Goal: Information Seeking & Learning: Check status

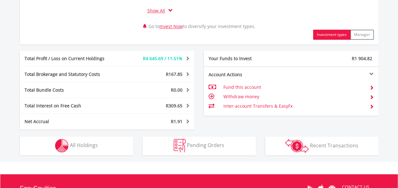
scroll to position [394, 0]
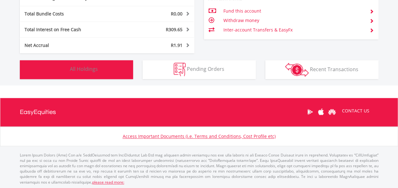
click at [113, 71] on button "Holdings All Holdings" at bounding box center [76, 69] width 113 height 19
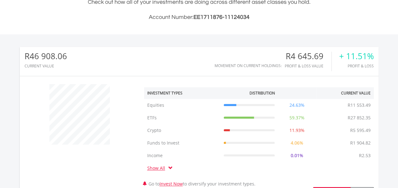
scroll to position [183, 0]
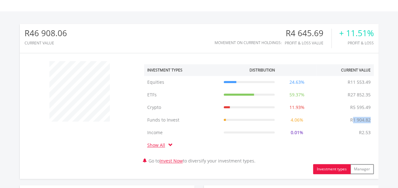
drag, startPoint x: 370, startPoint y: 122, endPoint x: 352, endPoint y: 122, distance: 17.9
click at [352, 122] on td "R1 904.82" at bounding box center [360, 120] width 27 height 13
copy td "1 904.82"
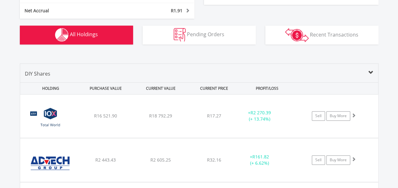
scroll to position [432, 0]
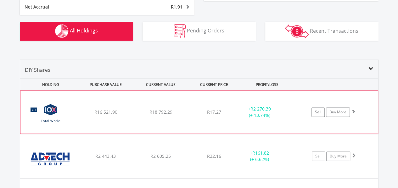
click at [236, 131] on div "﻿ 10X Total World Stock Feeder Exchange Traded Fund R16 521.90 R18 792.29 R17.2…" at bounding box center [198, 112] width 357 height 43
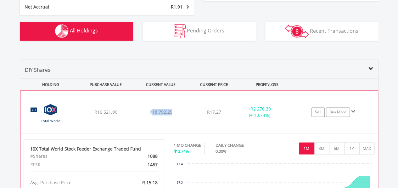
drag, startPoint x: 172, startPoint y: 111, endPoint x: 153, endPoint y: 114, distance: 19.3
click at [153, 114] on div "R18 792.29" at bounding box center [160, 112] width 53 height 6
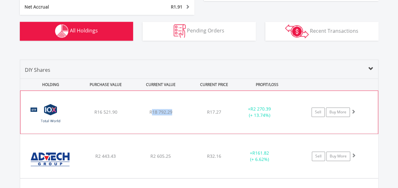
copy span "18 792.29"
click at [164, 93] on div "﻿ 10X Total World Stock Feeder Exchange Traded Fund R16 521.90 R18 792.29 R17.2…" at bounding box center [198, 112] width 357 height 43
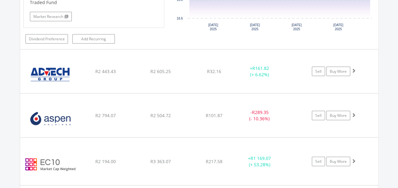
scroll to position [659, 0]
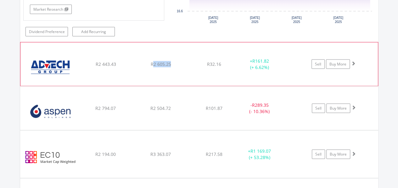
drag, startPoint x: 169, startPoint y: 64, endPoint x: 154, endPoint y: 65, distance: 15.7
click at [154, 65] on span "R2 605.25" at bounding box center [160, 64] width 20 height 6
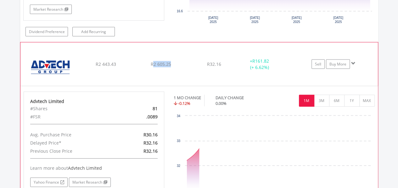
copy span "2 605.25"
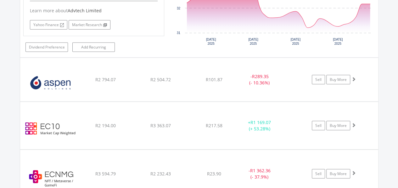
scroll to position [826, 0]
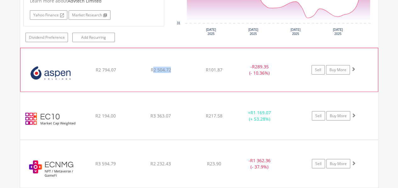
drag, startPoint x: 171, startPoint y: 68, endPoint x: 152, endPoint y: 68, distance: 18.9
click at [152, 68] on div "R2 504.72" at bounding box center [160, 70] width 53 height 6
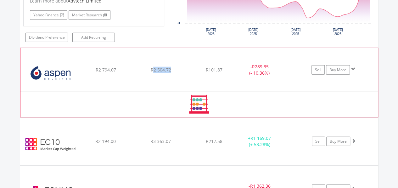
copy span "2 504.72"
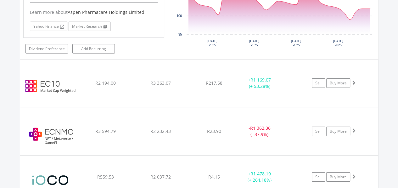
scroll to position [1000, 0]
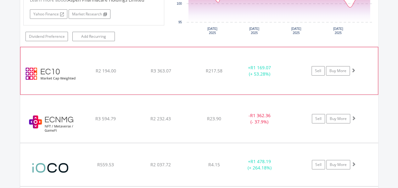
click at [178, 75] on div "﻿ EasyCrypto 10 R2 194.00 R3 363.07 R217.58 + R1 169.07 (+ 53.28%) Sell Buy More" at bounding box center [198, 70] width 357 height 47
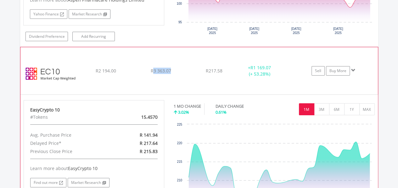
drag, startPoint x: 172, startPoint y: 67, endPoint x: 153, endPoint y: 68, distance: 18.9
click at [153, 68] on div "R3 363.07" at bounding box center [160, 71] width 53 height 6
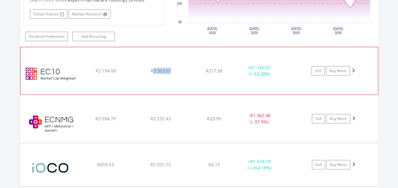
copy span "3 363.07"
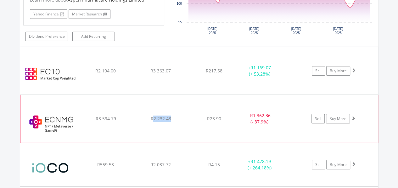
drag, startPoint x: 171, startPoint y: 116, endPoint x: 154, endPoint y: 116, distance: 17.0
click at [154, 116] on div "R2 232.43" at bounding box center [160, 118] width 53 height 6
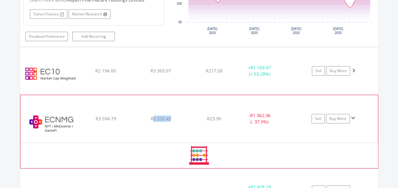
copy span "2 232.43"
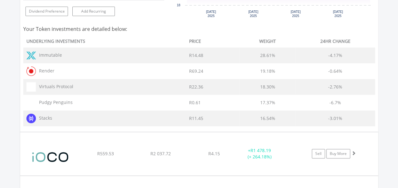
scroll to position [1240, 0]
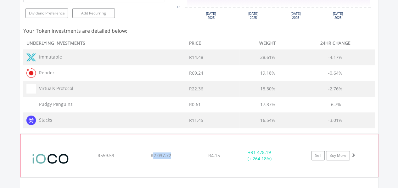
drag, startPoint x: 171, startPoint y: 152, endPoint x: 152, endPoint y: 153, distance: 18.6
click at [152, 153] on div "R2 037.72" at bounding box center [160, 155] width 53 height 6
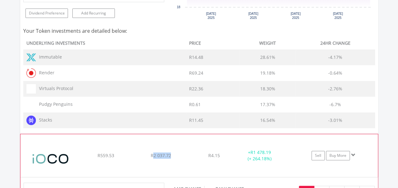
copy span "2 037.72"
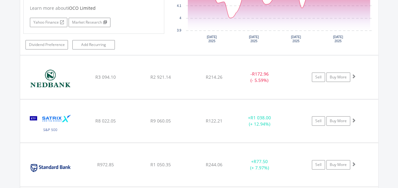
scroll to position [1493, 0]
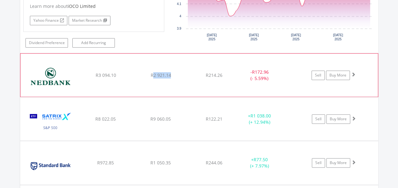
drag, startPoint x: 170, startPoint y: 70, endPoint x: 154, endPoint y: 69, distance: 16.7
click at [154, 72] on span "R2 921.14" at bounding box center [160, 75] width 20 height 6
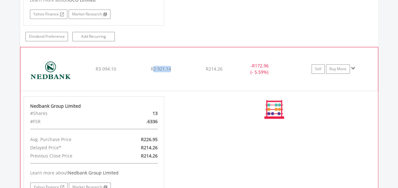
copy span "2 921.14"
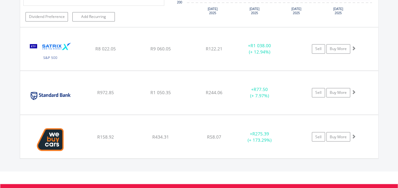
scroll to position [1715, 0]
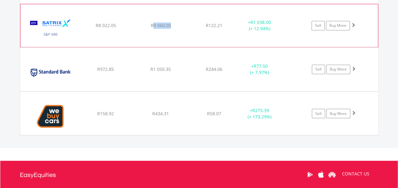
drag, startPoint x: 173, startPoint y: 19, endPoint x: 154, endPoint y: 15, distance: 19.1
click at [154, 22] on div "R9 060.05" at bounding box center [160, 25] width 53 height 6
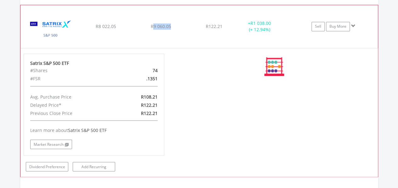
copy span "9 060.05"
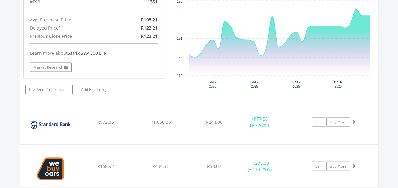
scroll to position [1806, 0]
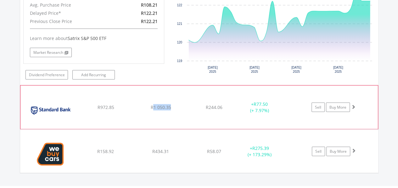
drag, startPoint x: 171, startPoint y: 98, endPoint x: 152, endPoint y: 103, distance: 19.2
click at [152, 103] on div "﻿ Standard Bank Group Limited R972.85 R1 050.35 R244.06 + R77.50 (+ 7.97%) Sell…" at bounding box center [198, 107] width 357 height 43
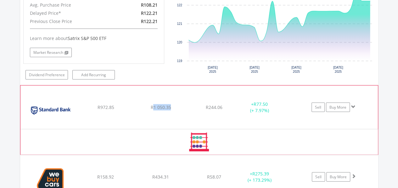
copy span "1 050.35"
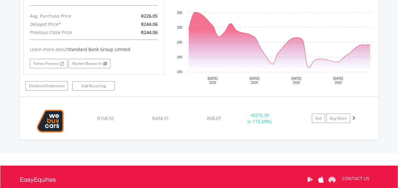
scroll to position [1999, 0]
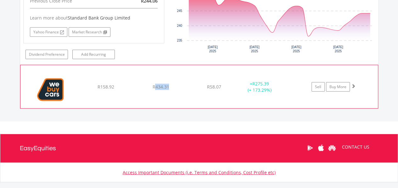
drag, startPoint x: 171, startPoint y: 80, endPoint x: 155, endPoint y: 80, distance: 15.7
click at [155, 84] on div "R434.31" at bounding box center [160, 87] width 53 height 6
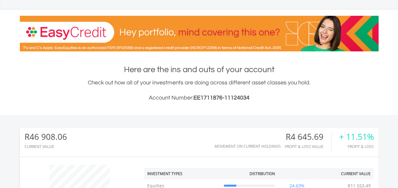
scroll to position [0, 0]
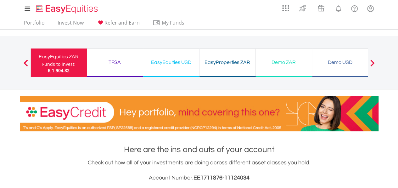
click at [126, 58] on div "TFSA" at bounding box center [115, 62] width 48 height 9
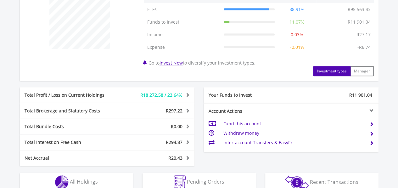
scroll to position [307, 0]
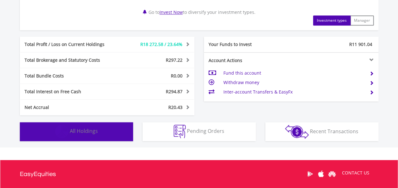
click at [90, 131] on span "All Holdings" at bounding box center [84, 130] width 28 height 7
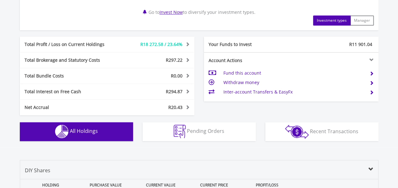
scroll to position [466, 0]
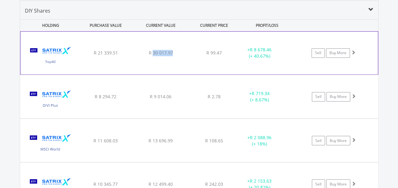
drag, startPoint x: 173, startPoint y: 51, endPoint x: 153, endPoint y: 50, distance: 20.5
click at [153, 50] on div "R 30 017.97" at bounding box center [160, 53] width 53 height 6
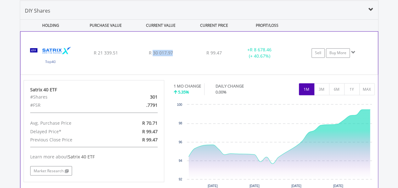
copy span "30 017.97"
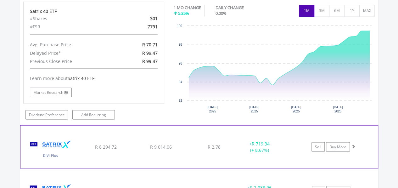
scroll to position [545, 0]
drag, startPoint x: 174, startPoint y: 146, endPoint x: 155, endPoint y: 145, distance: 18.9
click at [155, 145] on div "R 9 014.06" at bounding box center [160, 146] width 53 height 6
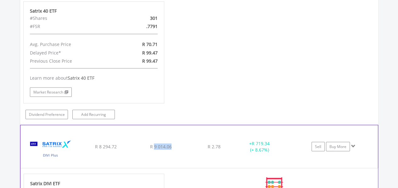
copy span "9 014.06"
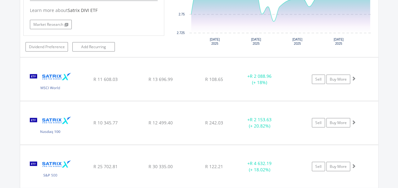
scroll to position [786, 0]
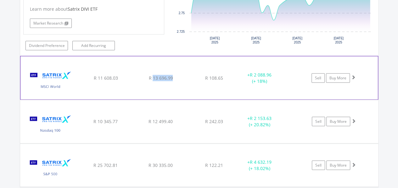
drag, startPoint x: 174, startPoint y: 77, endPoint x: 152, endPoint y: 79, distance: 22.1
click at [152, 79] on div "﻿ Satrix MSCI World ETF R 11 608.03 R 13 696.99 R 108.65 + R 2 088.96 (+ 18%) S…" at bounding box center [198, 77] width 357 height 43
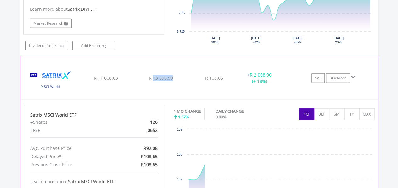
copy span "13 696.99"
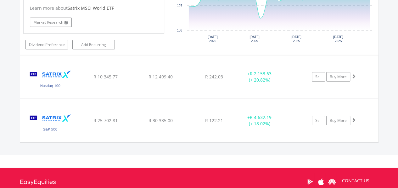
scroll to position [976, 0]
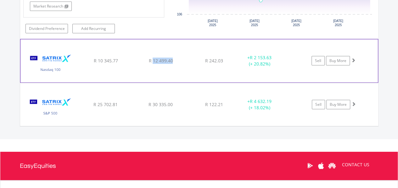
drag, startPoint x: 176, startPoint y: 62, endPoint x: 153, endPoint y: 58, distance: 23.3
click at [153, 58] on div "﻿ Satrix Nasdaq 100 ETF R 10 345.77 R 12 499.40 R 242.03 + R 2 153.63 (+ 20.82%…" at bounding box center [198, 60] width 357 height 43
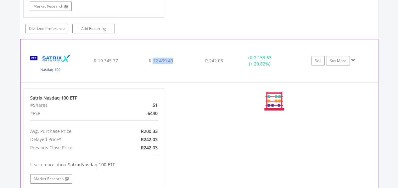
copy span "12 499.40"
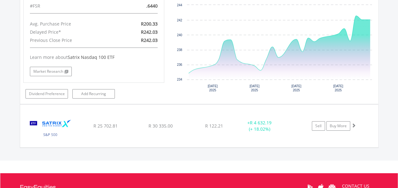
scroll to position [1148, 0]
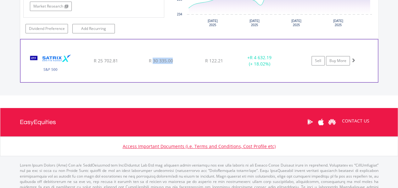
drag, startPoint x: 173, startPoint y: 56, endPoint x: 153, endPoint y: 55, distance: 19.8
click at [153, 58] on div "R 30 335.00" at bounding box center [160, 61] width 53 height 6
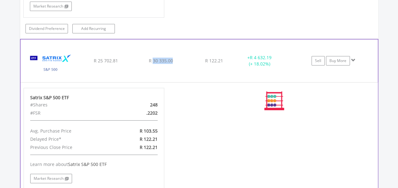
copy span "30 335.00"
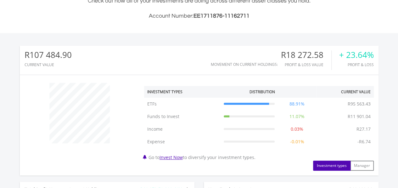
scroll to position [0, 0]
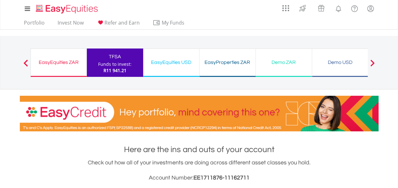
click at [169, 70] on div "EasyEquities USD Funds to invest: R11 941.21" at bounding box center [171, 62] width 56 height 28
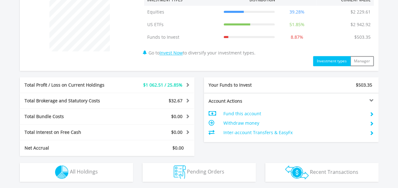
scroll to position [356, 0]
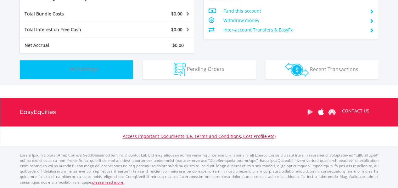
click at [99, 70] on button "Holdings All Holdings" at bounding box center [76, 69] width 113 height 19
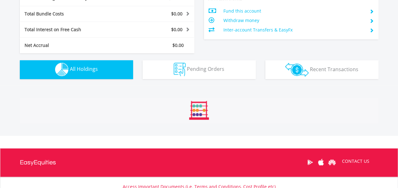
scroll to position [454, 0]
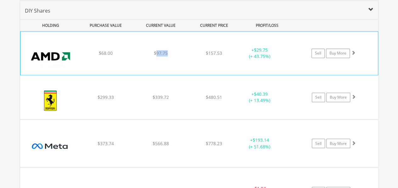
drag, startPoint x: 168, startPoint y: 53, endPoint x: 157, endPoint y: 54, distance: 10.8
click at [157, 54] on div "$97.75" at bounding box center [160, 53] width 53 height 6
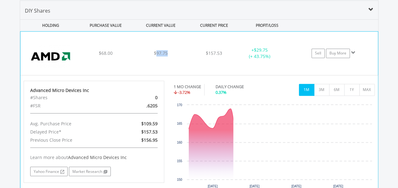
copy span "97.75"
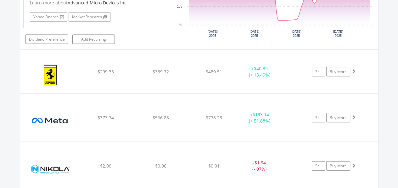
scroll to position [618, 0]
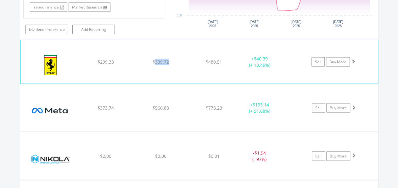
drag, startPoint x: 169, startPoint y: 63, endPoint x: 155, endPoint y: 63, distance: 13.5
click at [155, 63] on div "﻿ Ferrari NV $299.33 $339.72 $480.51 + $40.39 (+ 13.49%) Sell Buy More" at bounding box center [198, 61] width 357 height 43
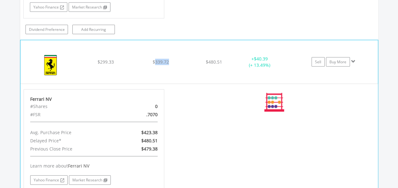
copy span "339.72"
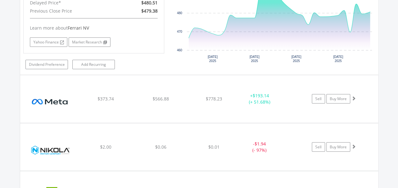
scroll to position [782, 0]
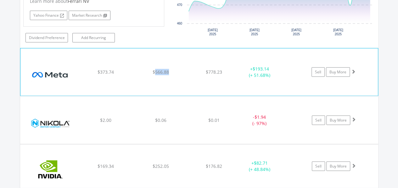
drag, startPoint x: 172, startPoint y: 71, endPoint x: 155, endPoint y: 73, distance: 16.8
click at [155, 73] on div "﻿ Meta Platforms Inc-A $373.74 $566.88 $778.23 + $193.14 (+ 51.68%) Sell Buy Mo…" at bounding box center [198, 71] width 357 height 47
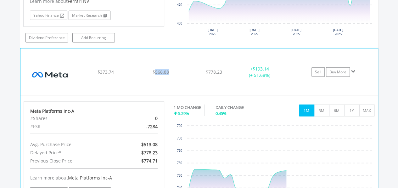
copy span "566.88"
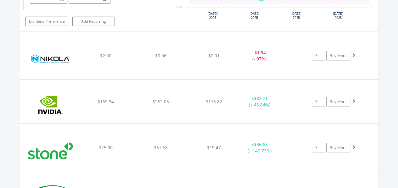
scroll to position [977, 0]
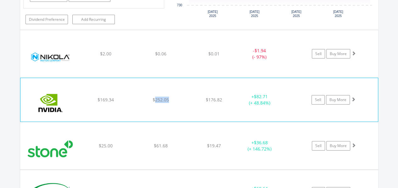
drag, startPoint x: 171, startPoint y: 96, endPoint x: 155, endPoint y: 99, distance: 16.3
click at [155, 99] on div "﻿ Nvidia Corp $169.34 $252.05 $176.82 + $82.71 (+ 48.84%) Sell Buy More" at bounding box center [198, 99] width 357 height 43
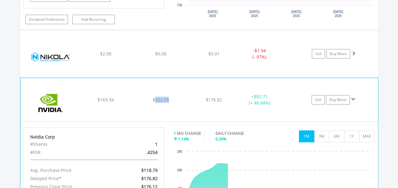
copy span "252.05"
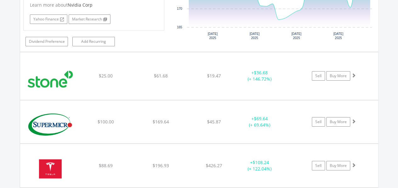
scroll to position [1181, 0]
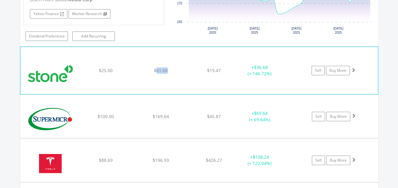
drag, startPoint x: 167, startPoint y: 64, endPoint x: 157, endPoint y: 67, distance: 11.1
click at [157, 67] on div "$61.68" at bounding box center [160, 70] width 53 height 6
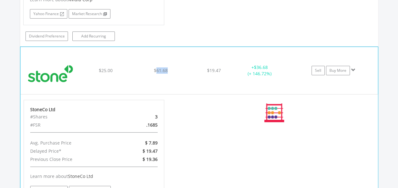
copy span "61.68"
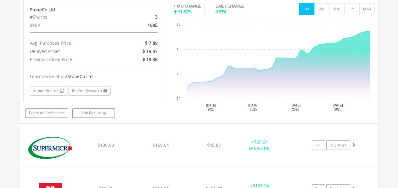
scroll to position [1285, 0]
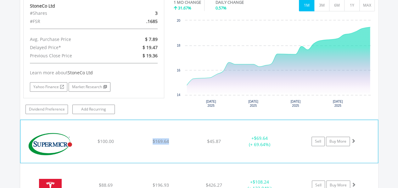
drag, startPoint x: 169, startPoint y: 133, endPoint x: 153, endPoint y: 136, distance: 15.7
click at [153, 138] on div "$169.64" at bounding box center [160, 141] width 53 height 6
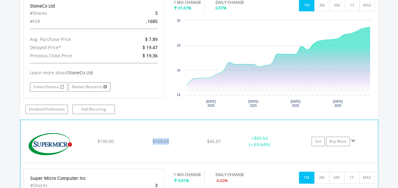
drag, startPoint x: 153, startPoint y: 136, endPoint x: 159, endPoint y: 136, distance: 6.0
click at [159, 138] on span "$169.64" at bounding box center [161, 141] width 16 height 6
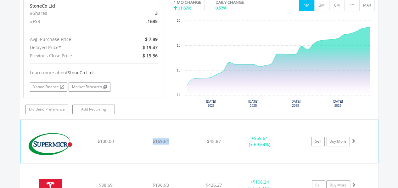
click at [166, 138] on span "$169.64" at bounding box center [161, 141] width 16 height 6
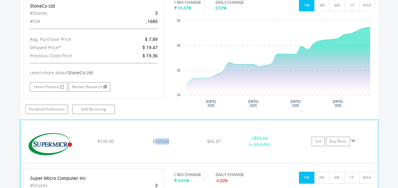
click at [166, 138] on span "$169.64" at bounding box center [161, 141] width 16 height 6
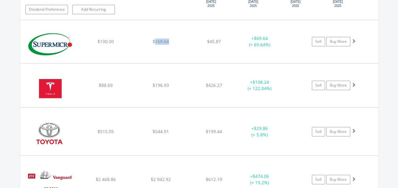
scroll to position [1397, 0]
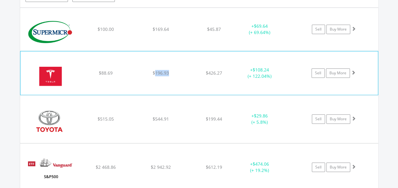
drag, startPoint x: 171, startPoint y: 68, endPoint x: 155, endPoint y: 70, distance: 15.3
click at [155, 70] on div "﻿ Tesla Inc $88.69 $196.93 $426.27 + $108.24 (+ 122.04%) Sell Buy More" at bounding box center [198, 72] width 357 height 43
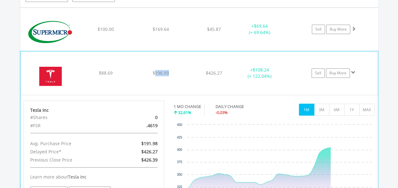
copy span "196.93"
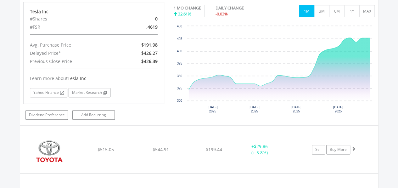
scroll to position [1502, 0]
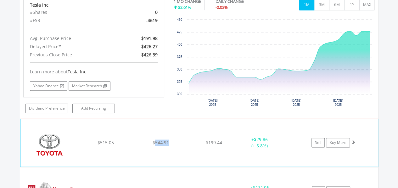
drag, startPoint x: 171, startPoint y: 135, endPoint x: 155, endPoint y: 135, distance: 15.7
click at [155, 139] on div "$544.91" at bounding box center [160, 142] width 53 height 6
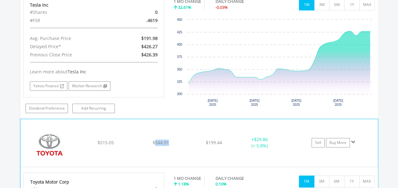
copy span "544.91"
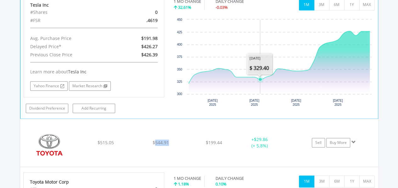
click at [259, 83] on icon "Interactive chart" at bounding box center [279, 62] width 181 height 63
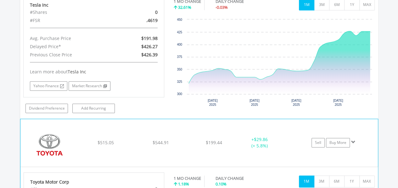
drag, startPoint x: 230, startPoint y: 128, endPoint x: 251, endPoint y: 117, distance: 23.9
click at [251, 119] on div "﻿ Toyota Motor Corp $515.05 $544.91 $199.44 + $29.86 (+ 5.8%) Sell Buy More" at bounding box center [198, 142] width 357 height 47
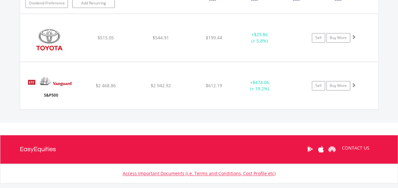
scroll to position [1614, 0]
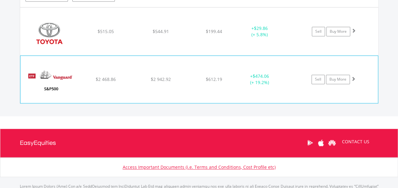
click at [181, 76] on div "﻿ Vanguard S&P 500 ETF $2 468.86 $2 942.92 $612.19 + $474.06 (+ 19.2%) Sell Buy…" at bounding box center [198, 79] width 357 height 47
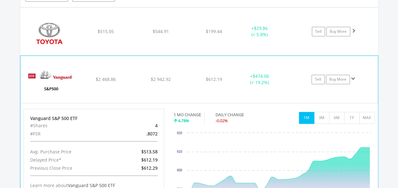
drag, startPoint x: 181, startPoint y: 76, endPoint x: 50, endPoint y: 139, distance: 144.7
drag, startPoint x: 50, startPoint y: 139, endPoint x: 263, endPoint y: 60, distance: 226.8
click at [263, 60] on div "﻿ Vanguard S&P 500 ETF $2 468.86 $2 942.92 $612.19 + $474.06 (+ 19.2%) Sell Buy…" at bounding box center [198, 79] width 357 height 47
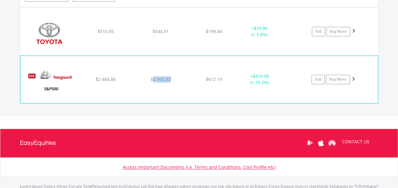
drag, startPoint x: 172, startPoint y: 71, endPoint x: 153, endPoint y: 71, distance: 19.2
click at [153, 76] on div "$2 942.92" at bounding box center [160, 79] width 53 height 6
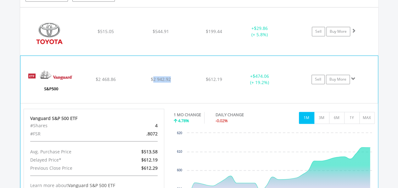
copy span "2 942.92"
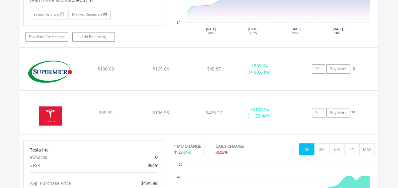
scroll to position [1355, 0]
